Goal: Find specific page/section: Find specific page/section

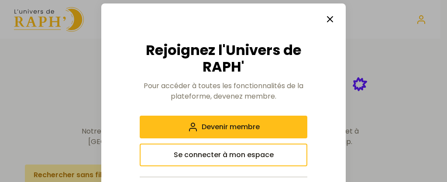
click at [403, 74] on div at bounding box center [223, 91] width 447 height 182
click at [328, 24] on icon "button" at bounding box center [330, 19] width 10 height 10
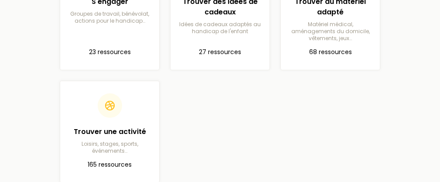
scroll to position [567, 0]
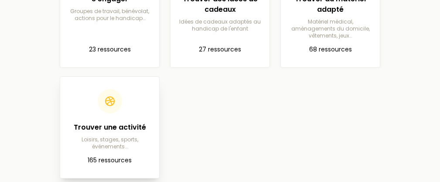
click at [123, 89] on header at bounding box center [109, 101] width 85 height 24
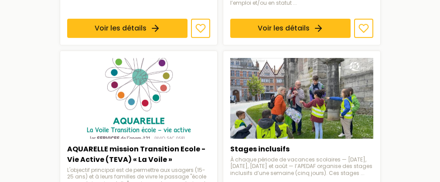
scroll to position [1047, 0]
